Goal: Navigation & Orientation: Find specific page/section

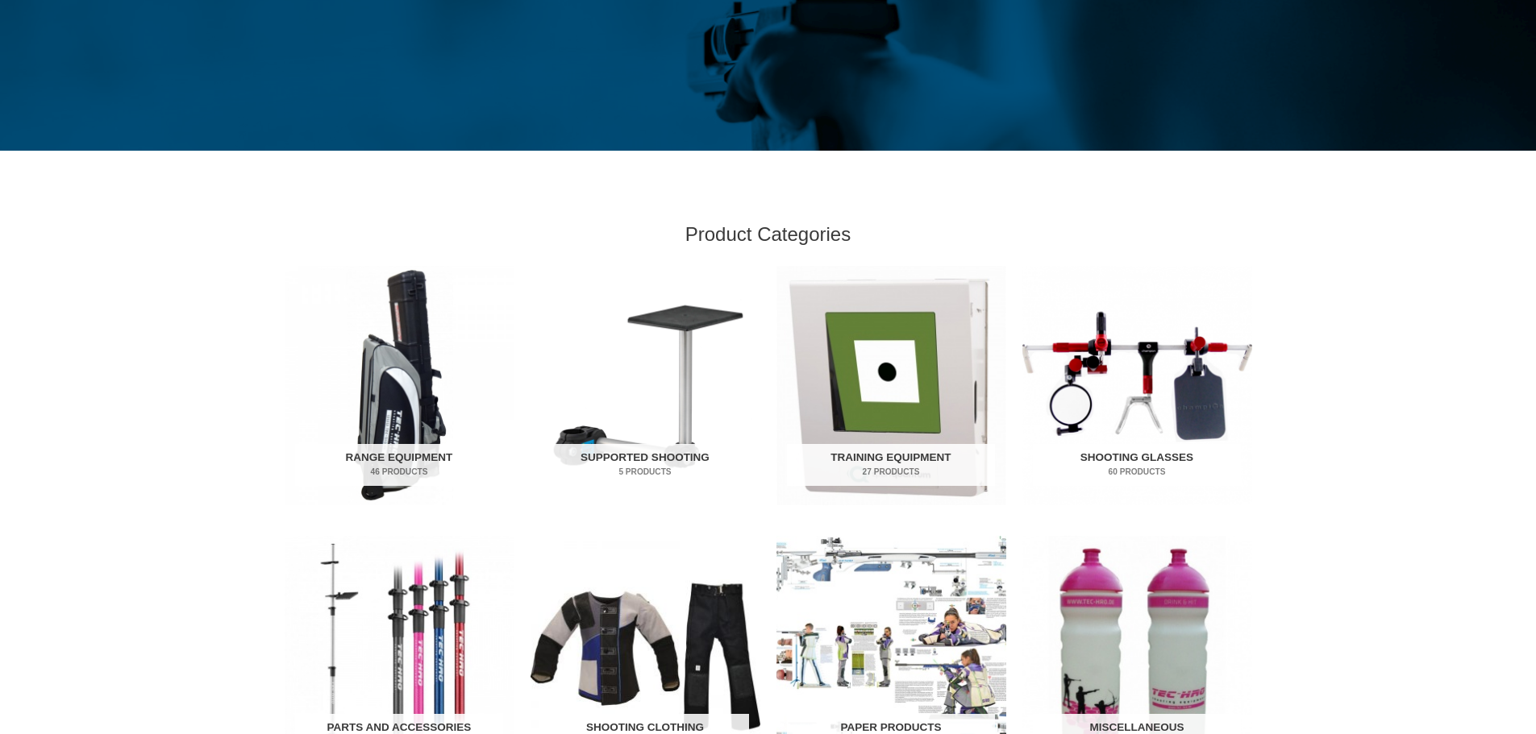
scroll to position [484, 0]
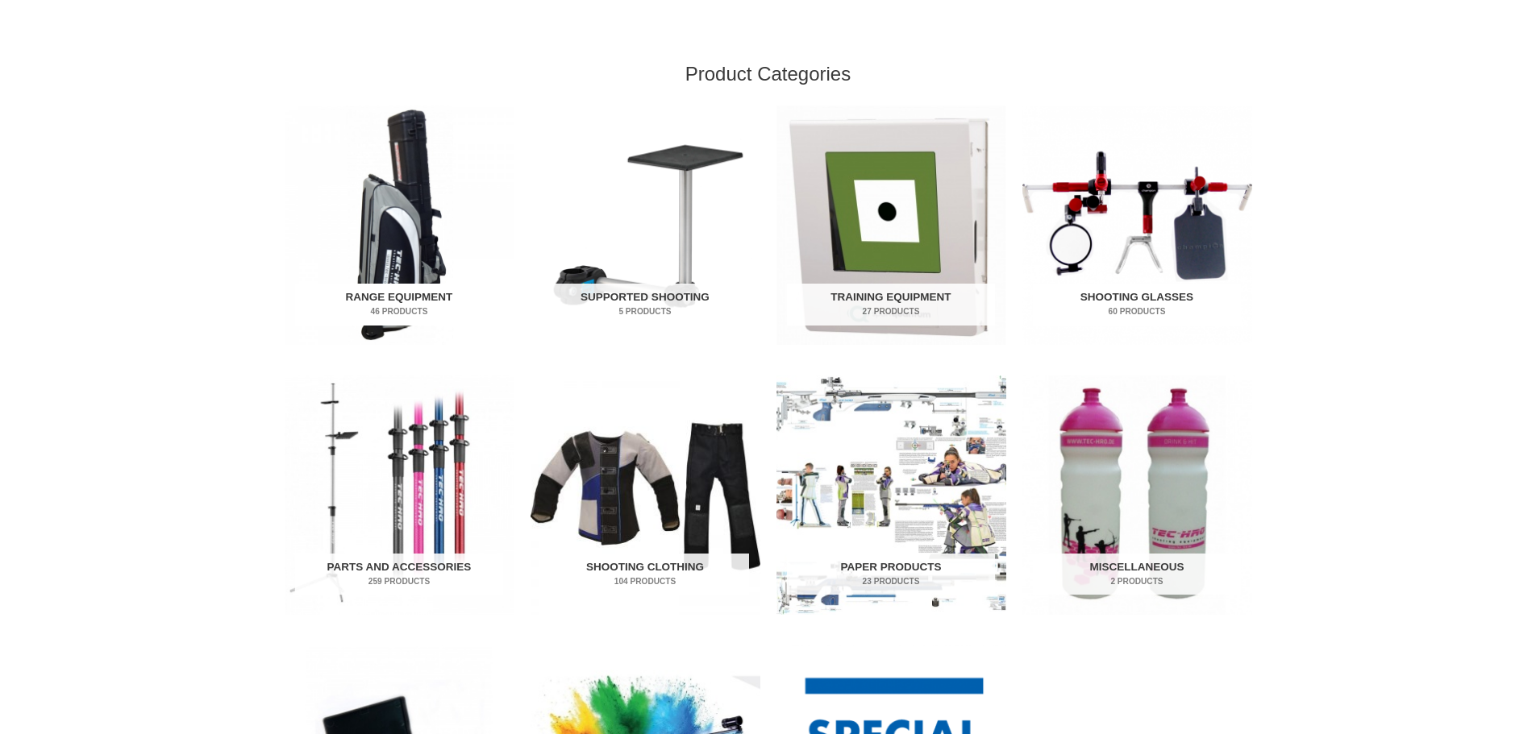
click at [429, 303] on h2 "Range Equipment 46 Products" at bounding box center [399, 305] width 208 height 42
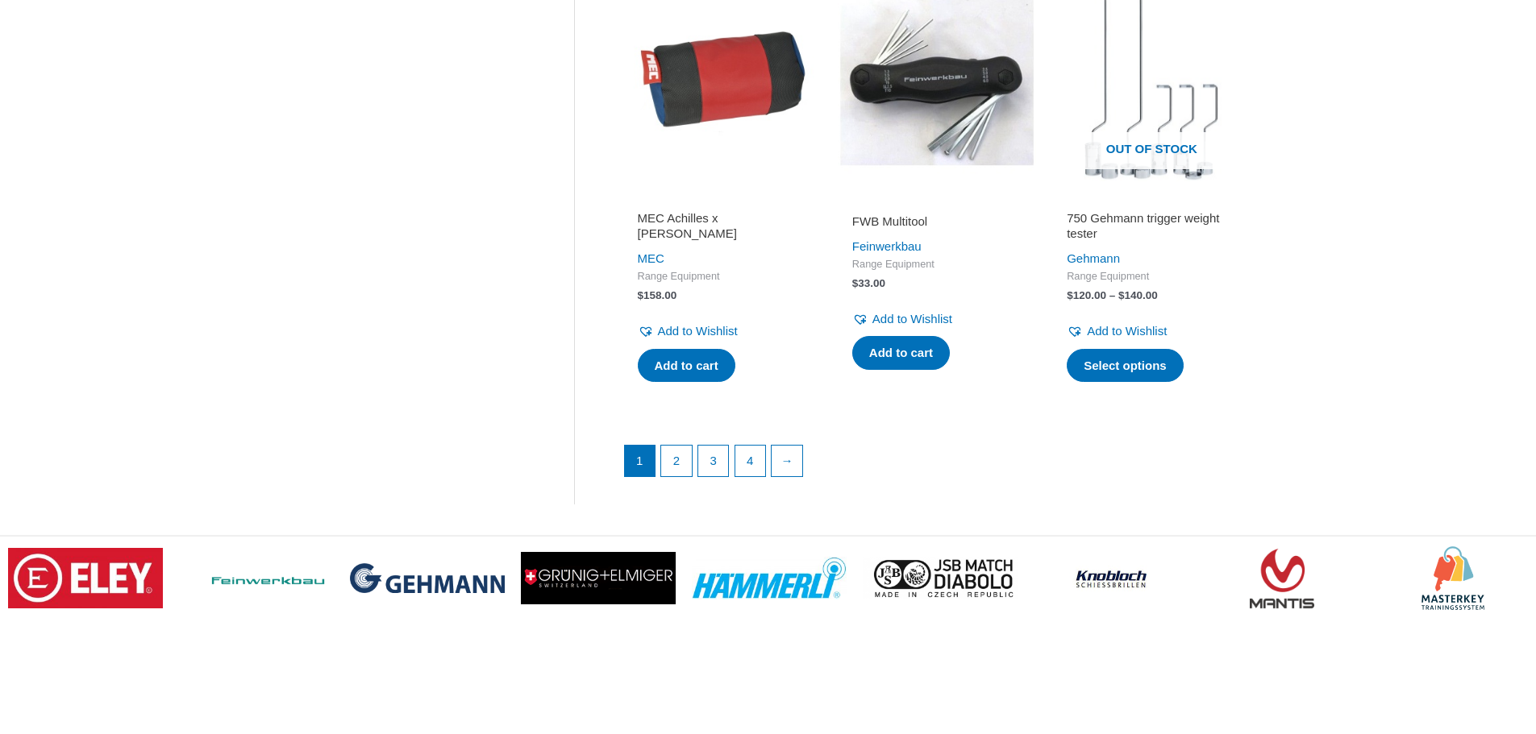
scroll to position [2257, 0]
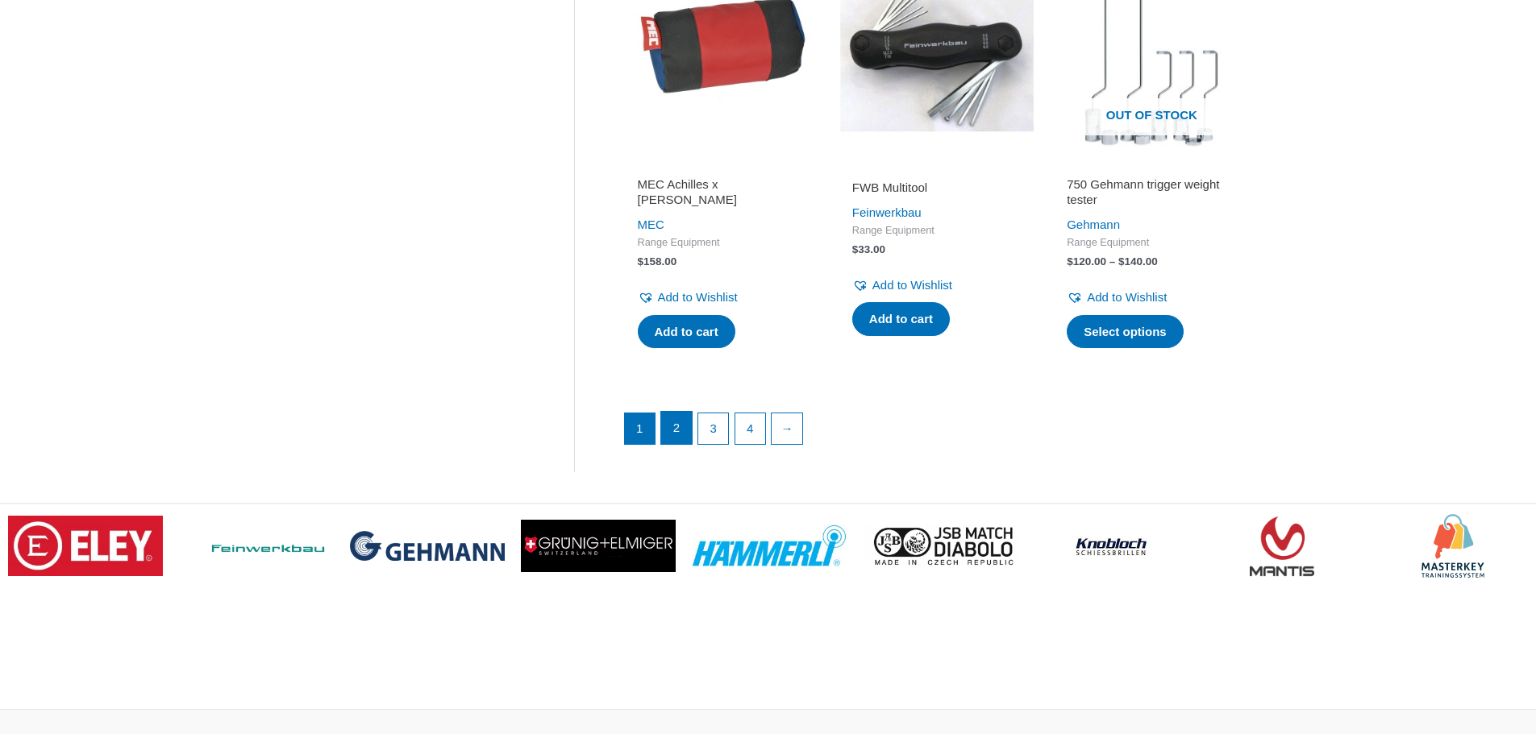
click at [684, 435] on link "2" at bounding box center [676, 428] width 31 height 32
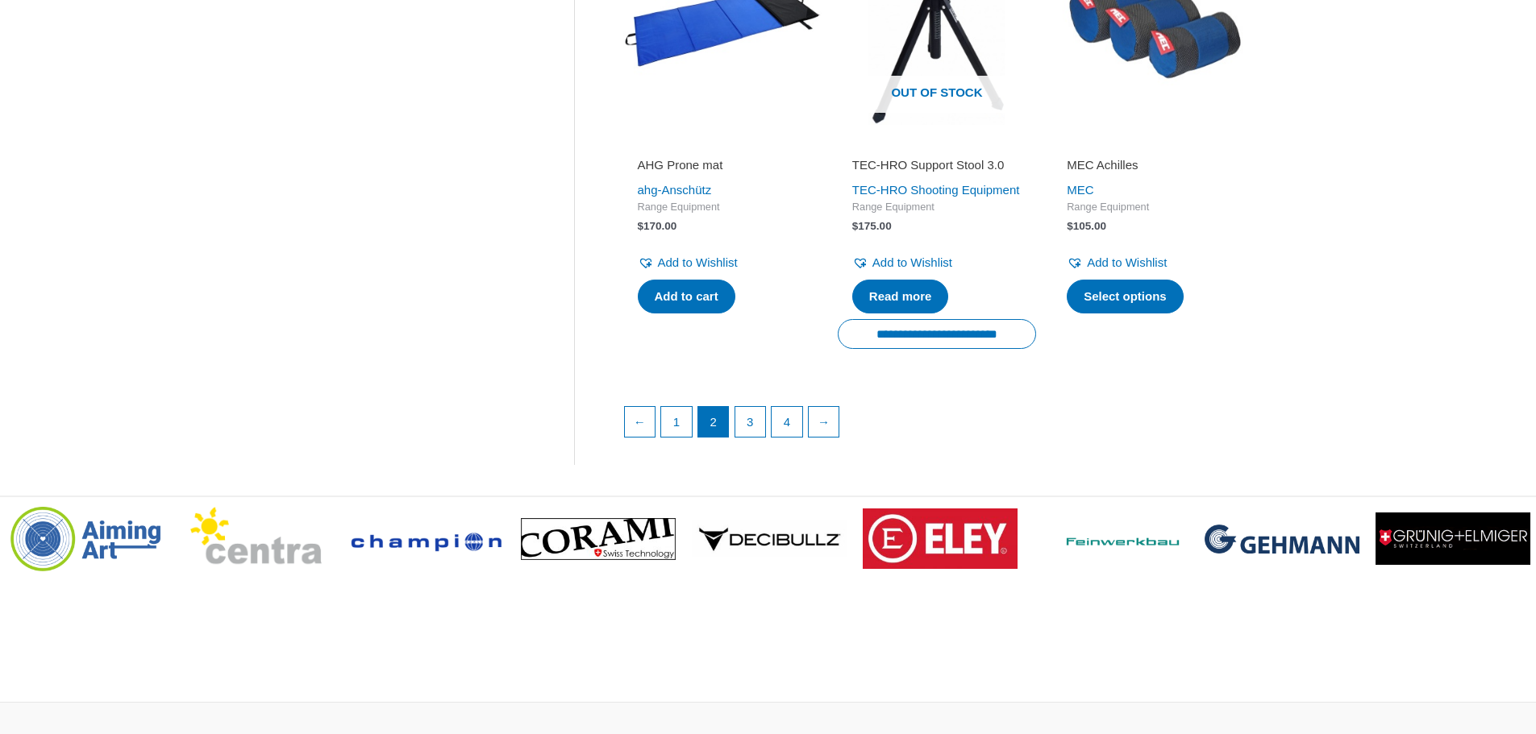
scroll to position [2338, 0]
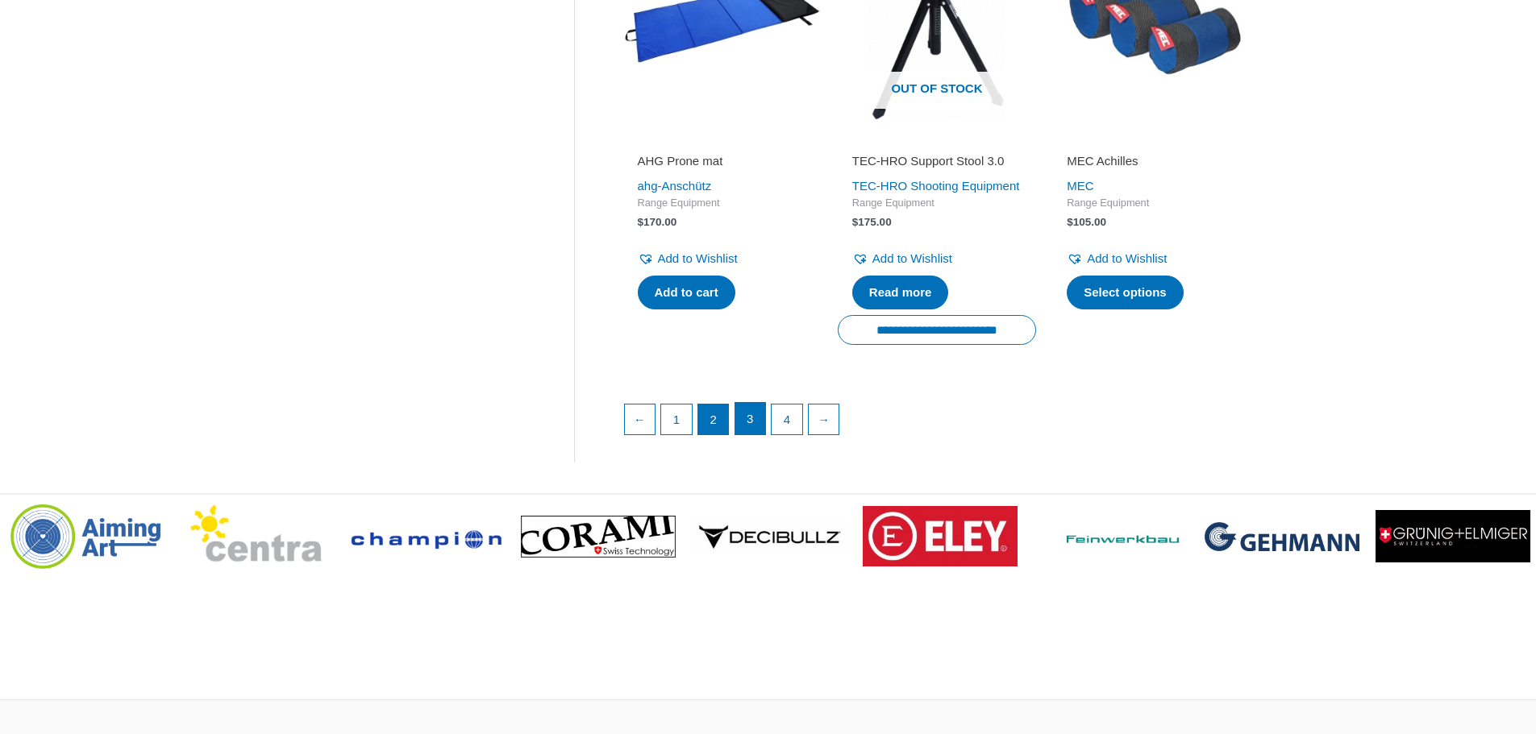
click at [749, 435] on link "3" at bounding box center [750, 419] width 31 height 32
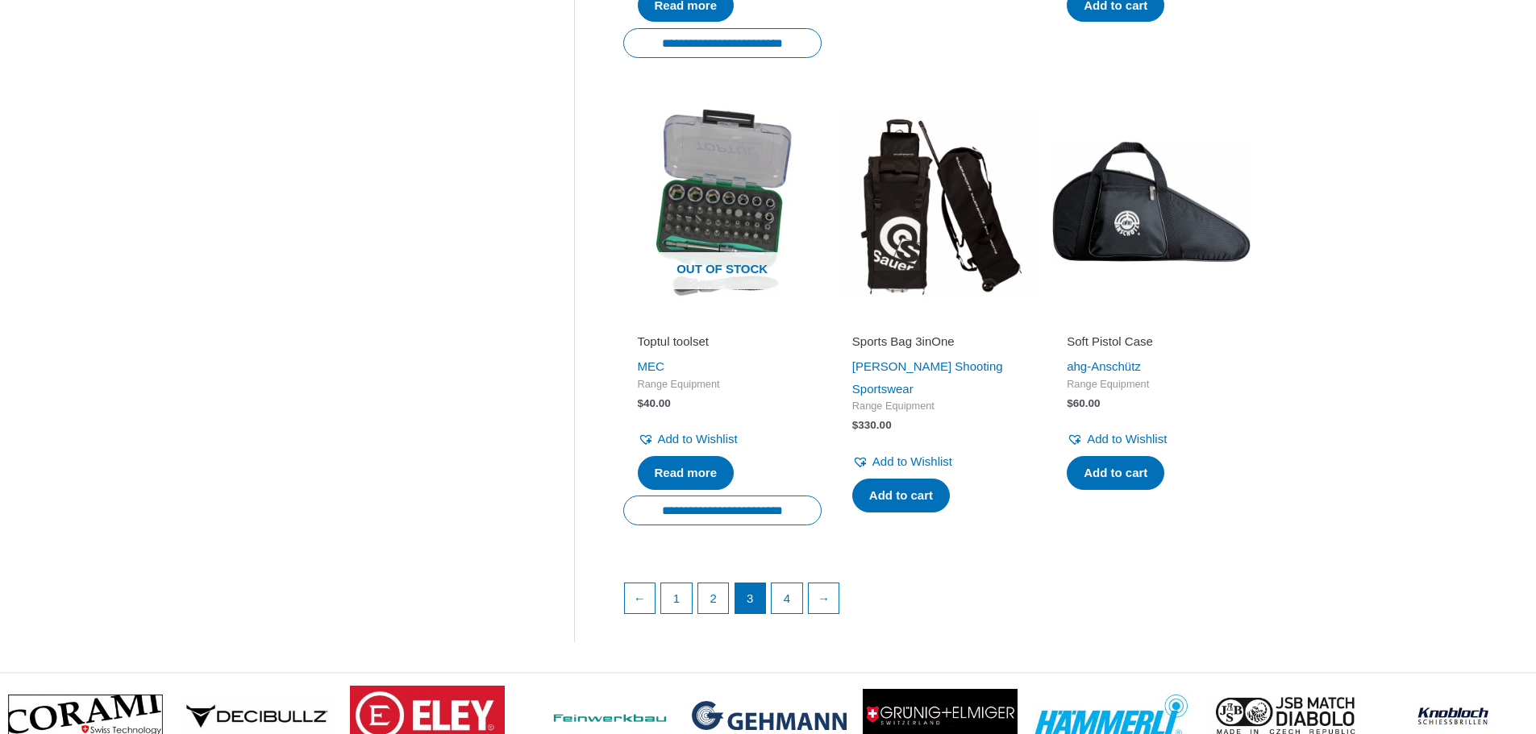
scroll to position [2177, 0]
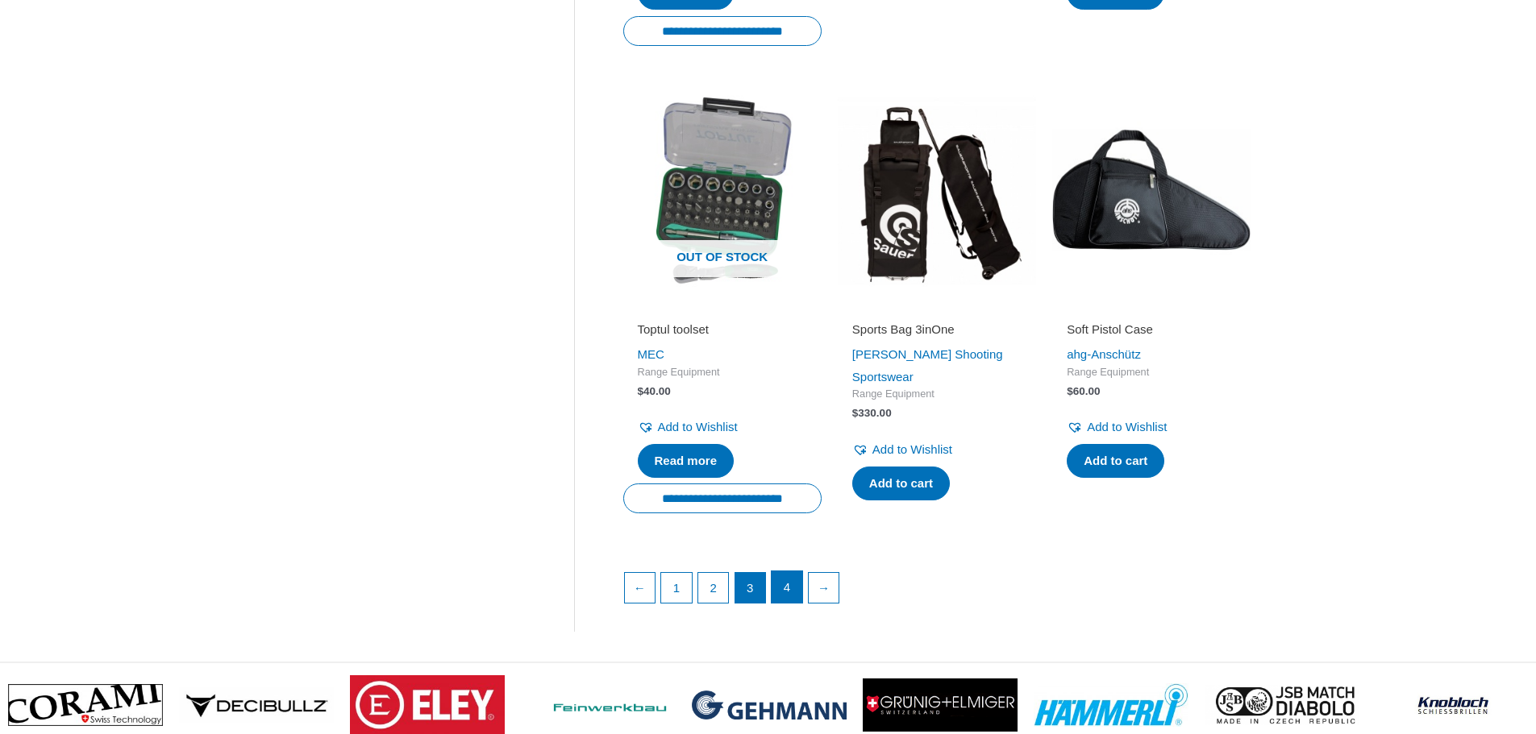
click at [784, 600] on link "4" at bounding box center [787, 588] width 31 height 32
